Goal: Task Accomplishment & Management: Complete application form

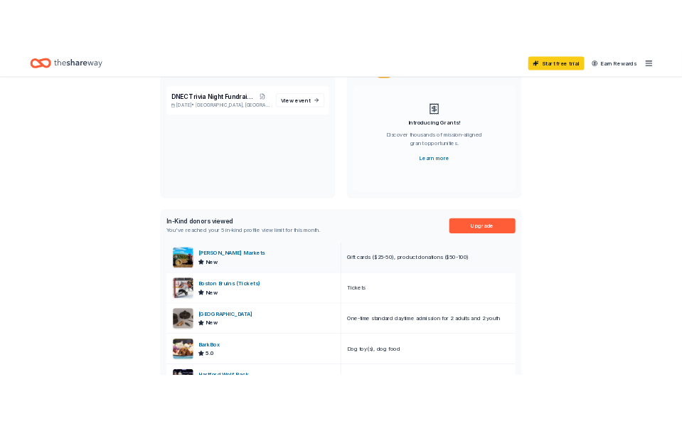
scroll to position [142, 0]
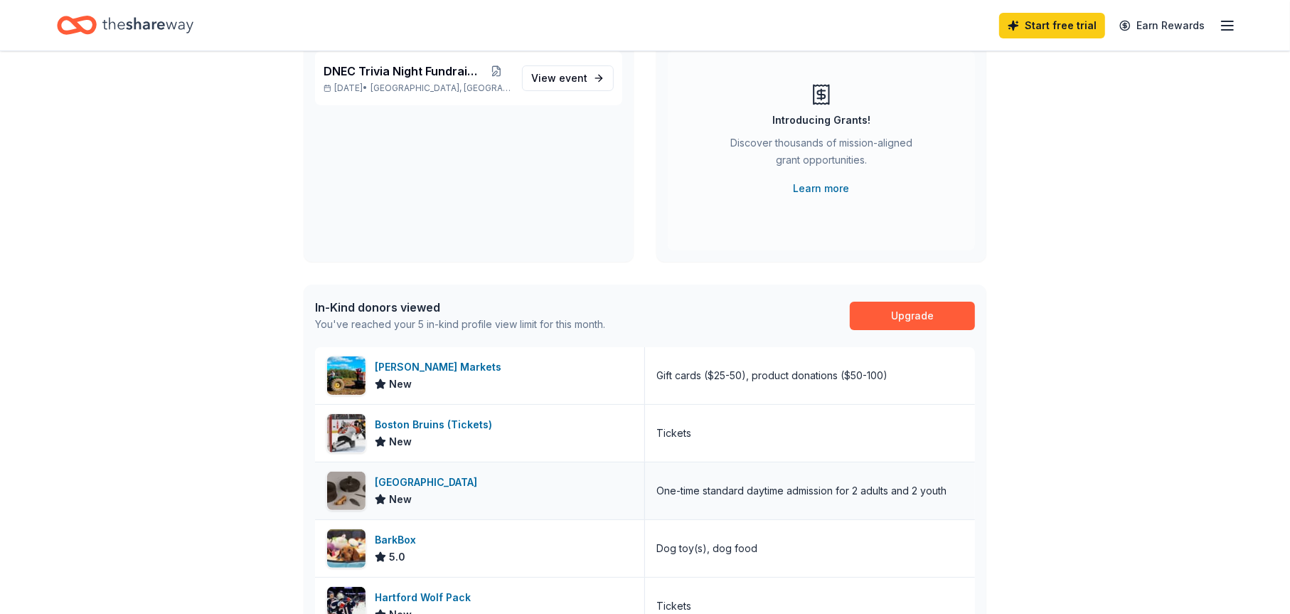
click at [404, 478] on div "[GEOGRAPHIC_DATA]" at bounding box center [429, 482] width 108 height 17
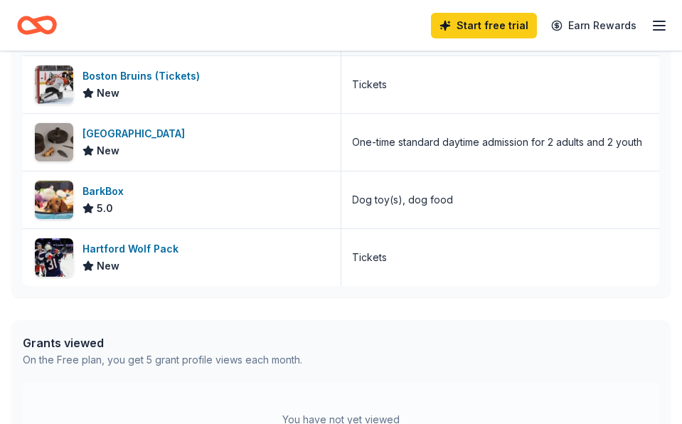
scroll to position [498, 0]
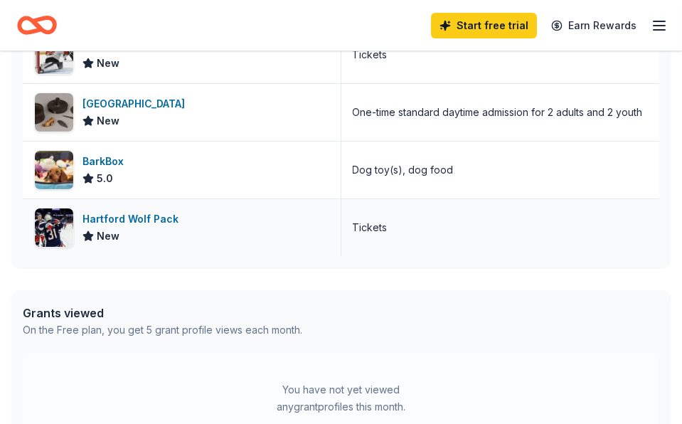
click at [122, 217] on div "Hartford Wolf Pack" at bounding box center [134, 219] width 102 height 17
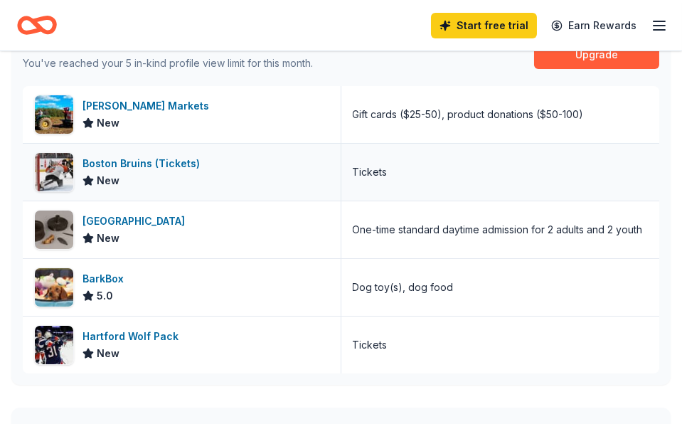
scroll to position [356, 0]
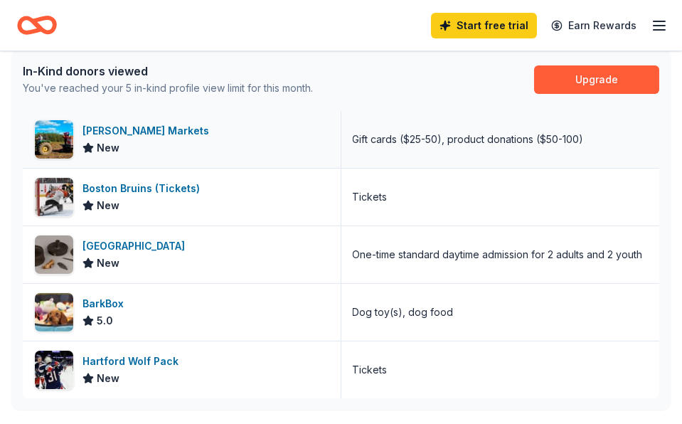
click at [110, 127] on div "LaBonne's Markets" at bounding box center [149, 130] width 132 height 17
click at [122, 184] on div "Boston Bruins (Tickets)" at bounding box center [144, 188] width 123 height 17
click at [287, 19] on div "Start free trial Earn Rewards" at bounding box center [341, 25] width 648 height 33
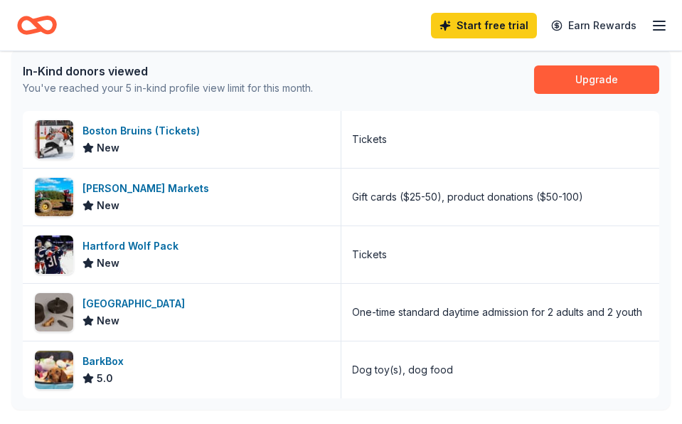
drag, startPoint x: 163, startPoint y: 198, endPoint x: 420, endPoint y: 88, distance: 279.5
click at [420, 88] on div "In-Kind donors viewed You've reached your 5 in-kind profile view limit for this…" at bounding box center [340, 79] width 659 height 63
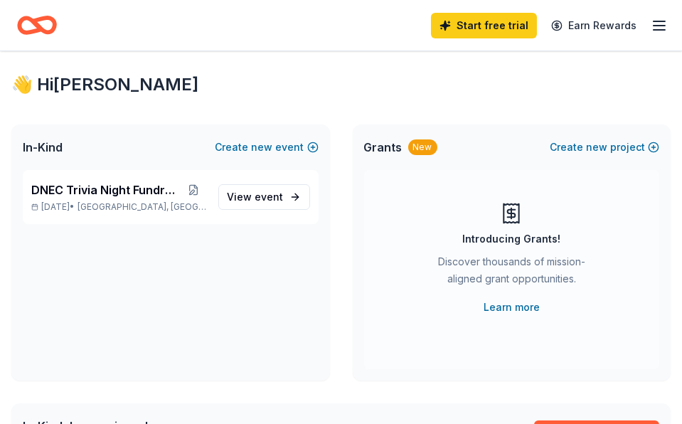
scroll to position [0, 0]
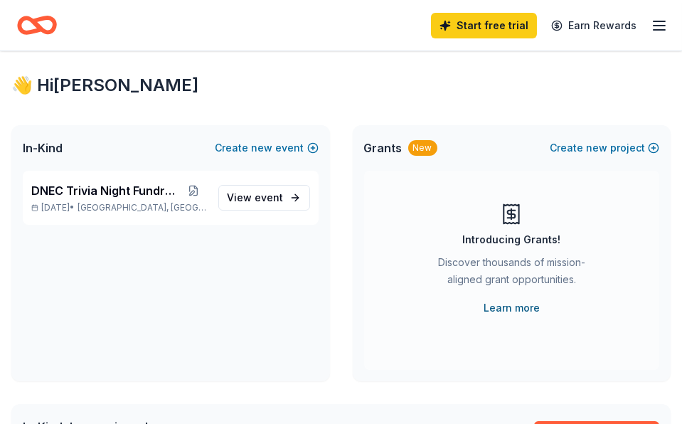
click at [526, 310] on link "Learn more" at bounding box center [512, 307] width 56 height 17
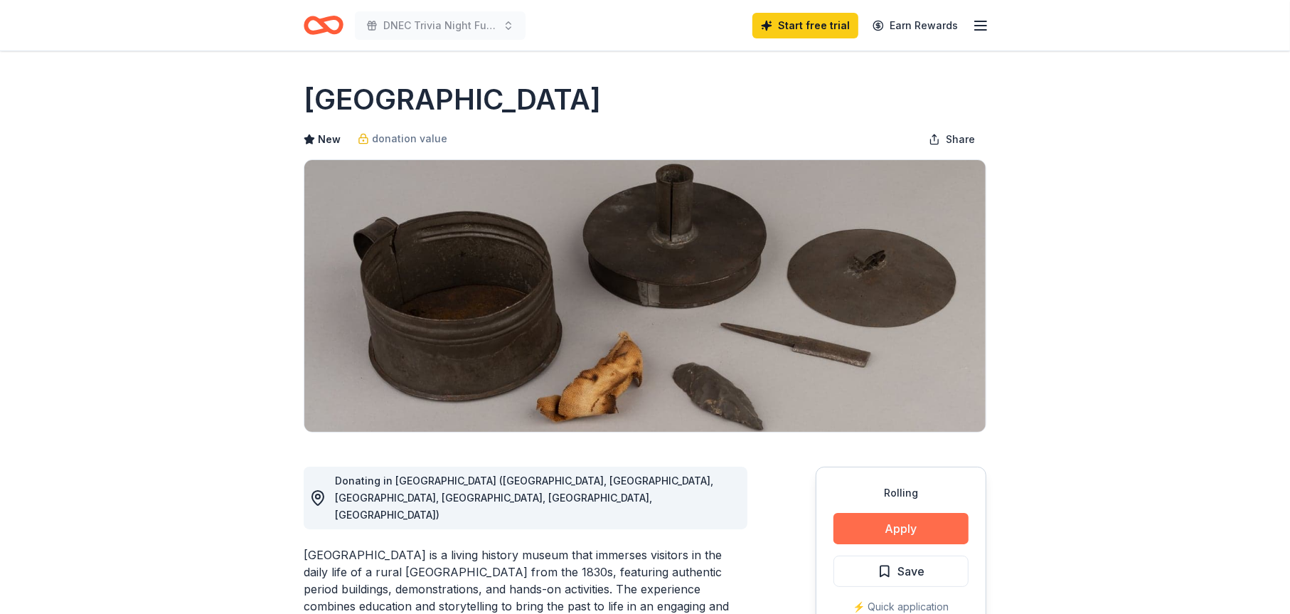
click at [889, 521] on button "Apply" at bounding box center [901, 528] width 135 height 31
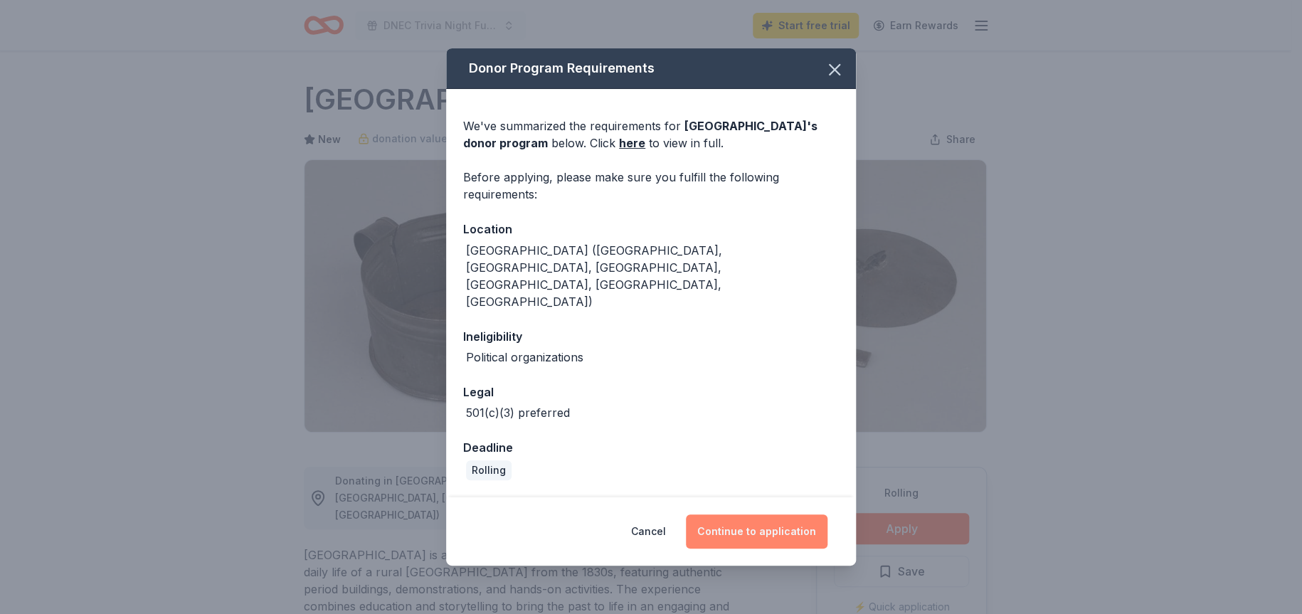
click at [746, 514] on button "Continue to application" at bounding box center [757, 531] width 142 height 34
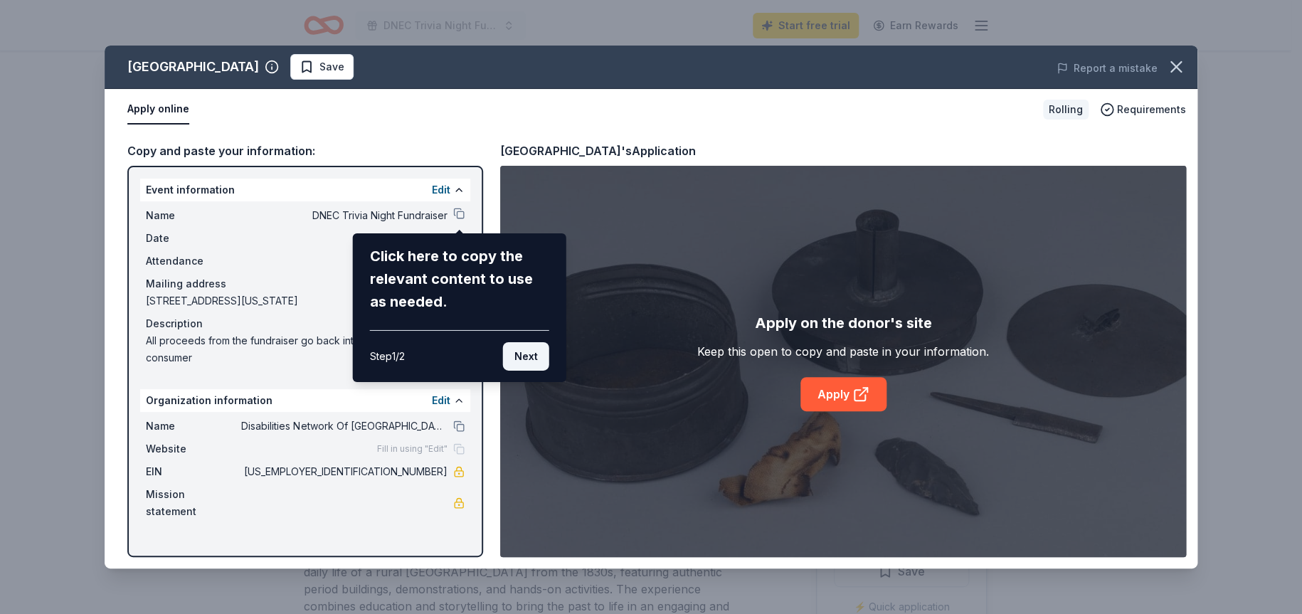
click at [523, 354] on button "Next" at bounding box center [526, 356] width 46 height 28
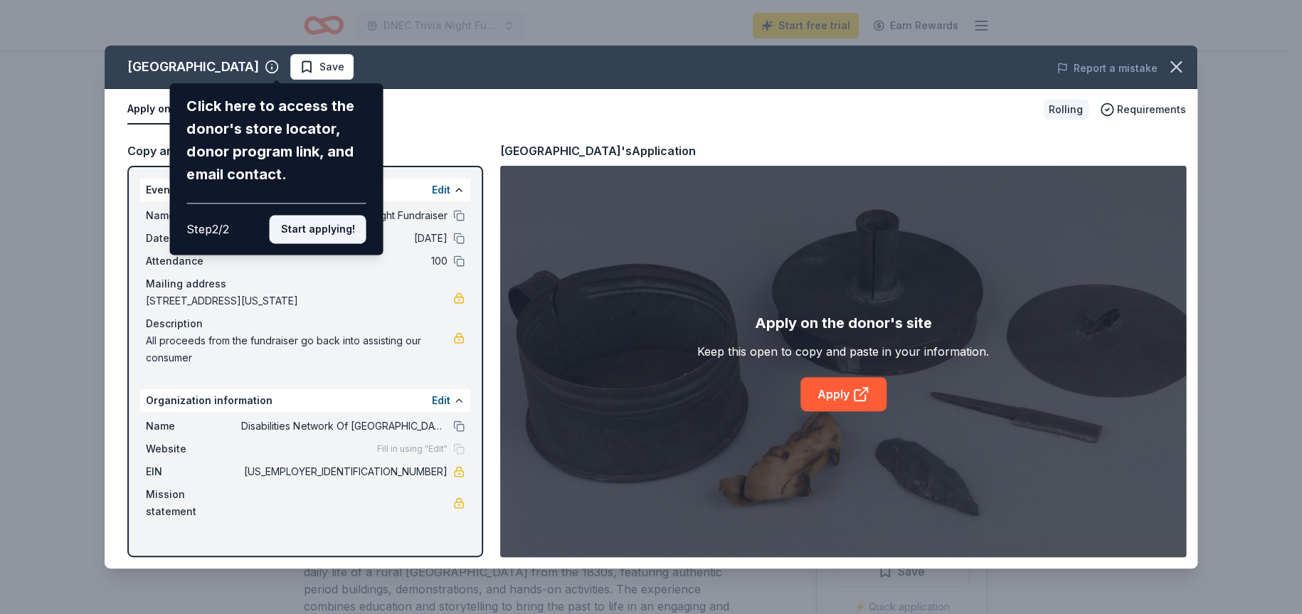
click at [313, 234] on button "Start applying!" at bounding box center [317, 229] width 97 height 28
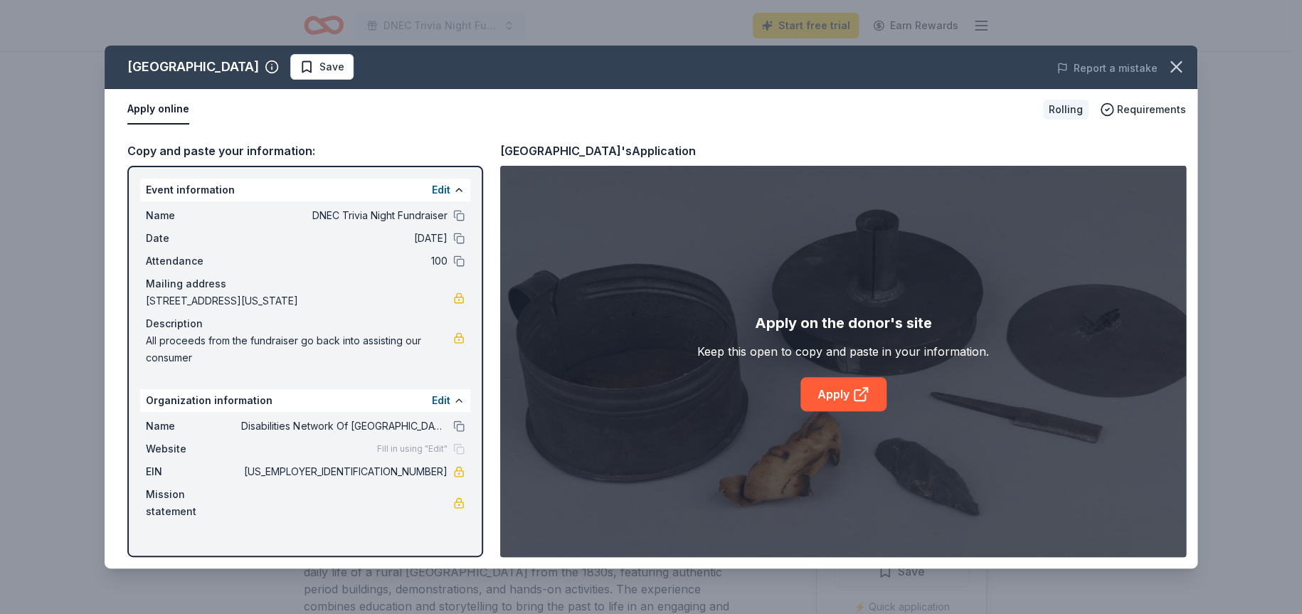
click at [847, 390] on div "Old Sturbridge Village Save Report a mistake Apply online Rolling Requirements …" at bounding box center [651, 307] width 1093 height 523
click at [864, 396] on div "Old Sturbridge Village Save Report a mistake Apply online Rolling Requirements …" at bounding box center [651, 307] width 1093 height 523
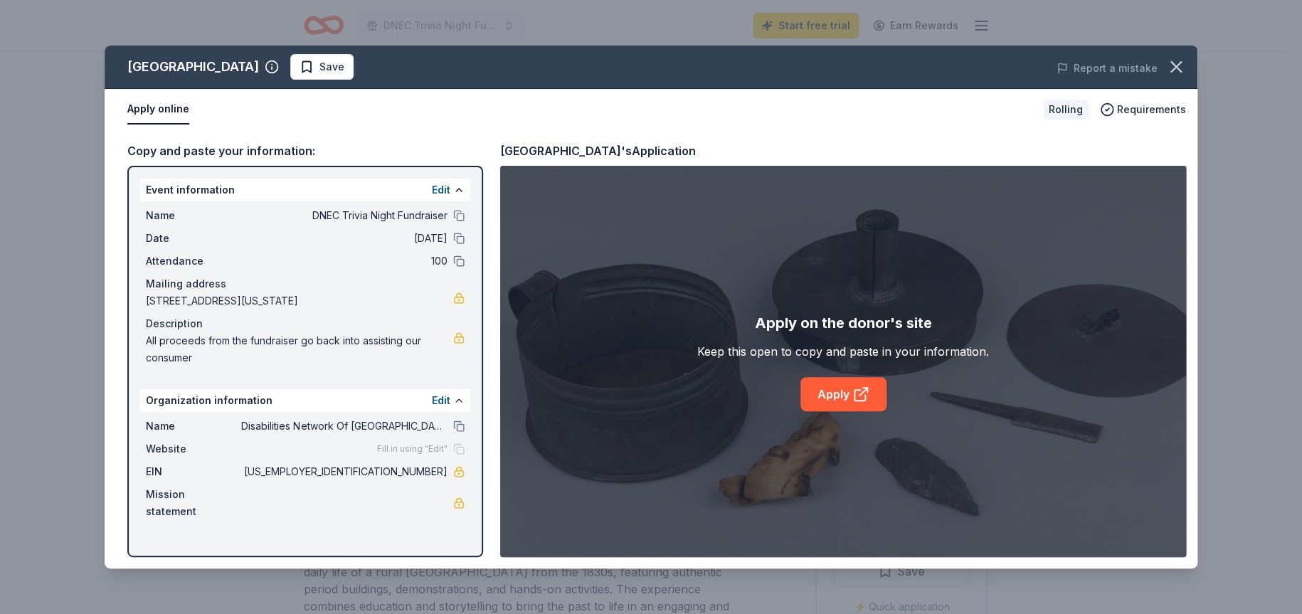
click at [864, 396] on div "Old Sturbridge Village Save Report a mistake Apply online Rolling Requirements …" at bounding box center [651, 307] width 1093 height 523
click at [455, 218] on button at bounding box center [458, 215] width 11 height 11
click at [462, 235] on button at bounding box center [458, 238] width 11 height 11
click at [455, 261] on button at bounding box center [458, 260] width 11 height 11
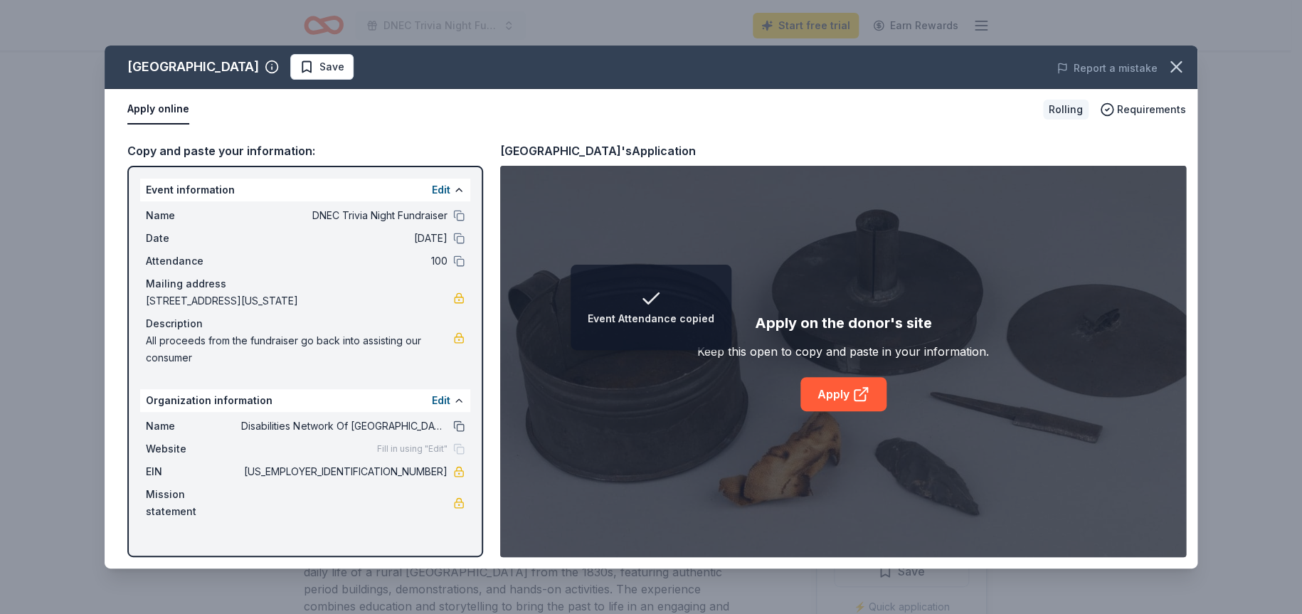
click at [461, 425] on button at bounding box center [458, 425] width 11 height 11
click at [866, 393] on icon at bounding box center [860, 394] width 17 height 17
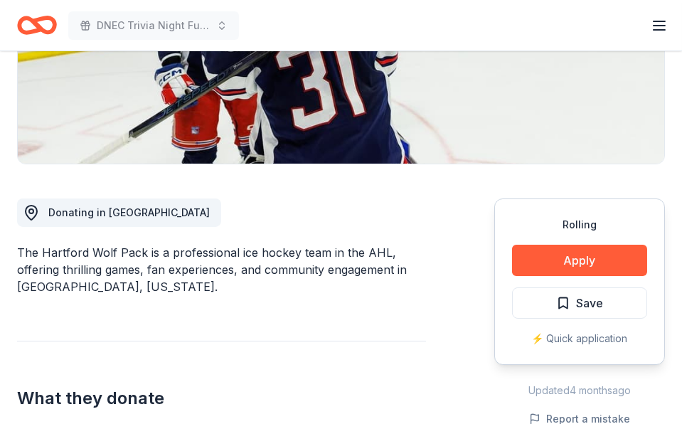
scroll to position [285, 0]
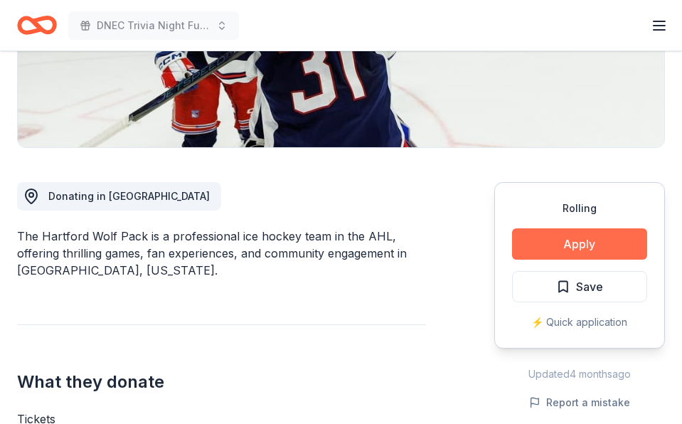
click at [585, 241] on button "Apply" at bounding box center [579, 243] width 135 height 31
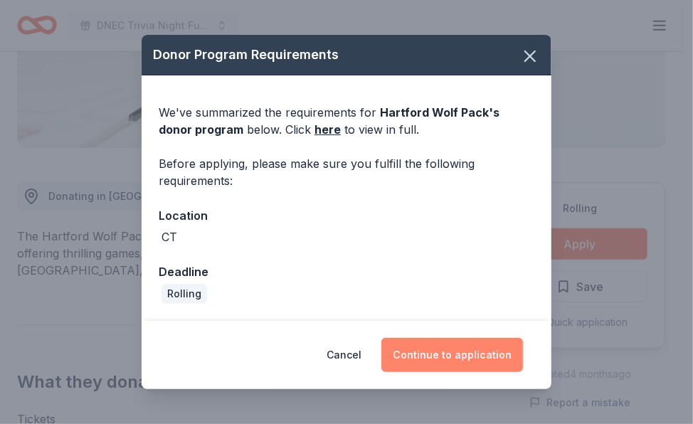
click at [495, 361] on button "Continue to application" at bounding box center [452, 355] width 142 height 34
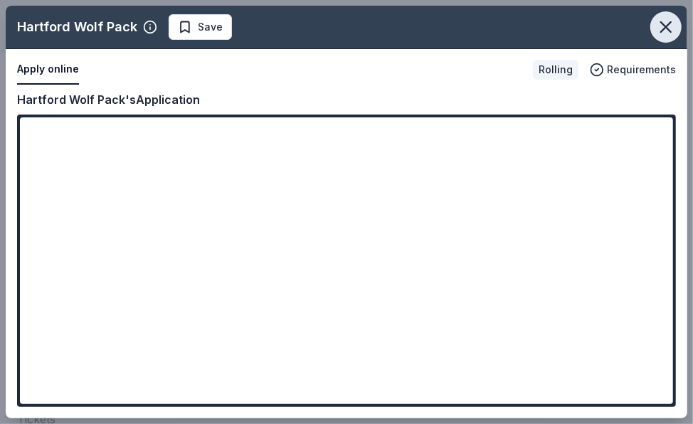
click at [660, 33] on icon "button" at bounding box center [666, 27] width 20 height 20
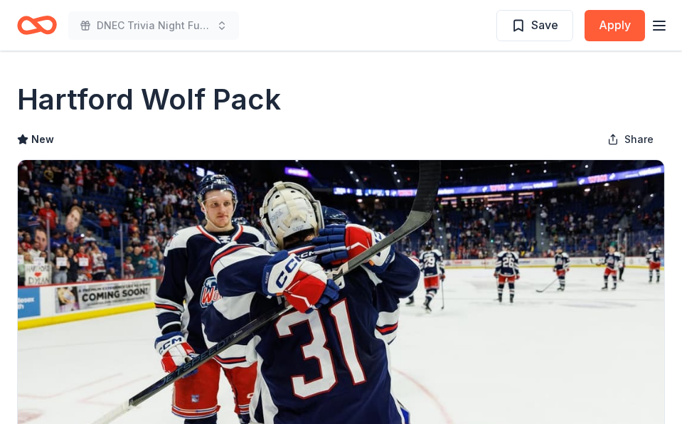
scroll to position [0, 0]
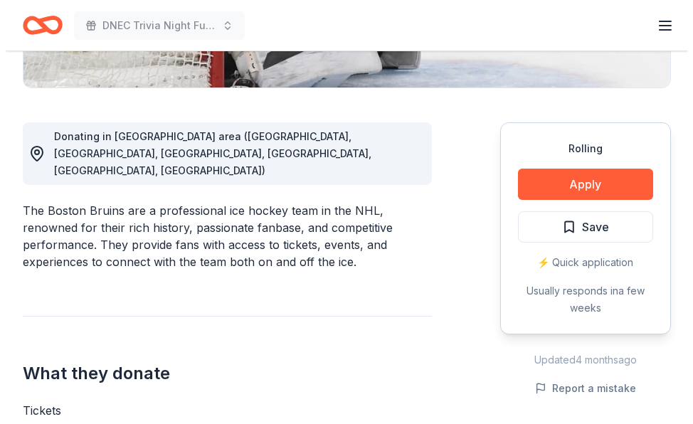
scroll to position [356, 0]
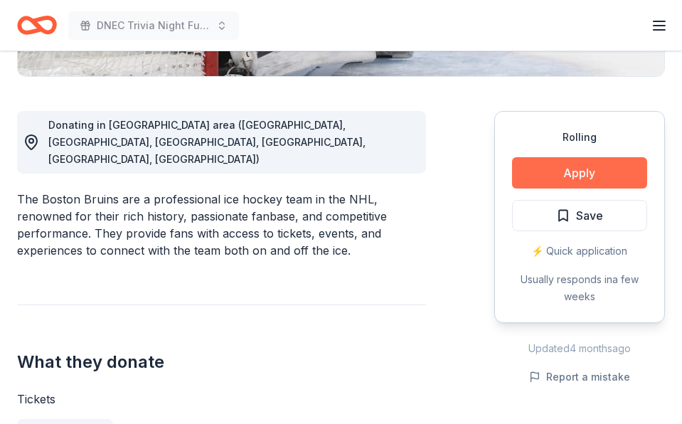
click at [553, 176] on button "Apply" at bounding box center [579, 172] width 135 height 31
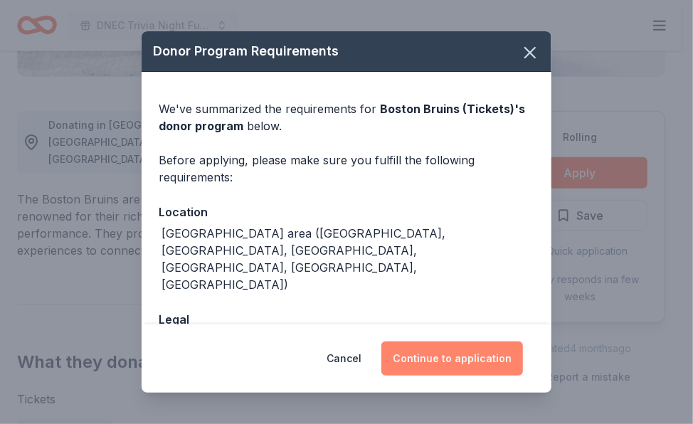
click at [450, 356] on button "Continue to application" at bounding box center [452, 358] width 142 height 34
